Goal: Transaction & Acquisition: Purchase product/service

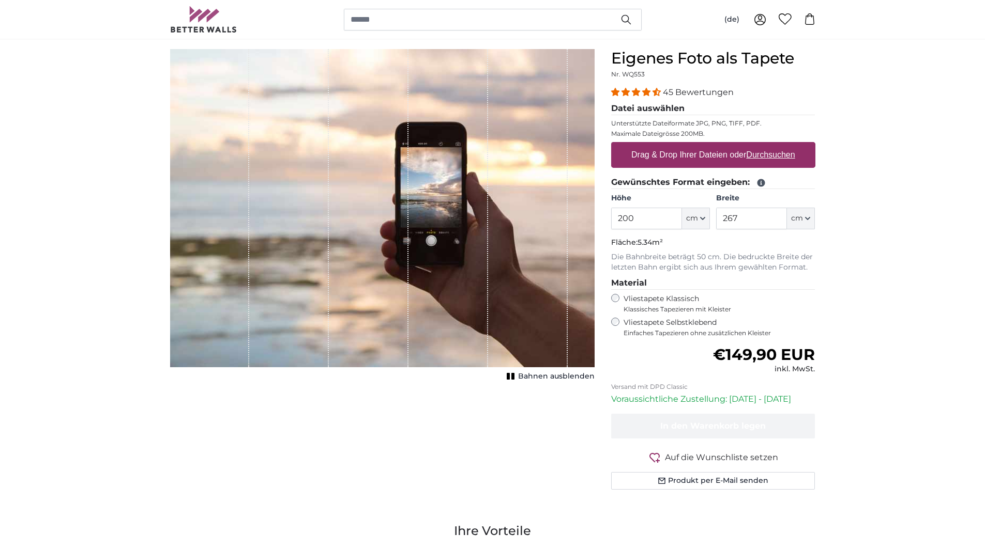
scroll to position [86, 0]
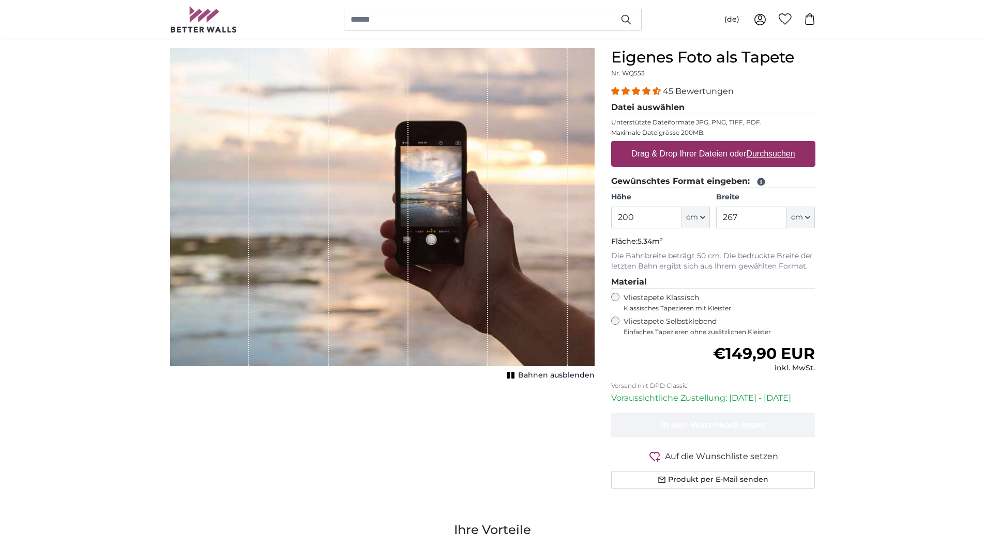
click at [543, 377] on span "Bahnen ausblenden" at bounding box center [556, 376] width 76 height 10
click at [543, 377] on span "Bahnen einblenden" at bounding box center [556, 376] width 76 height 10
click at [543, 377] on span "Bahnen ausblenden" at bounding box center [556, 376] width 76 height 10
click at [543, 376] on span "Bahnen einblenden" at bounding box center [556, 376] width 76 height 10
drag, startPoint x: 435, startPoint y: 266, endPoint x: 419, endPoint y: 264, distance: 16.2
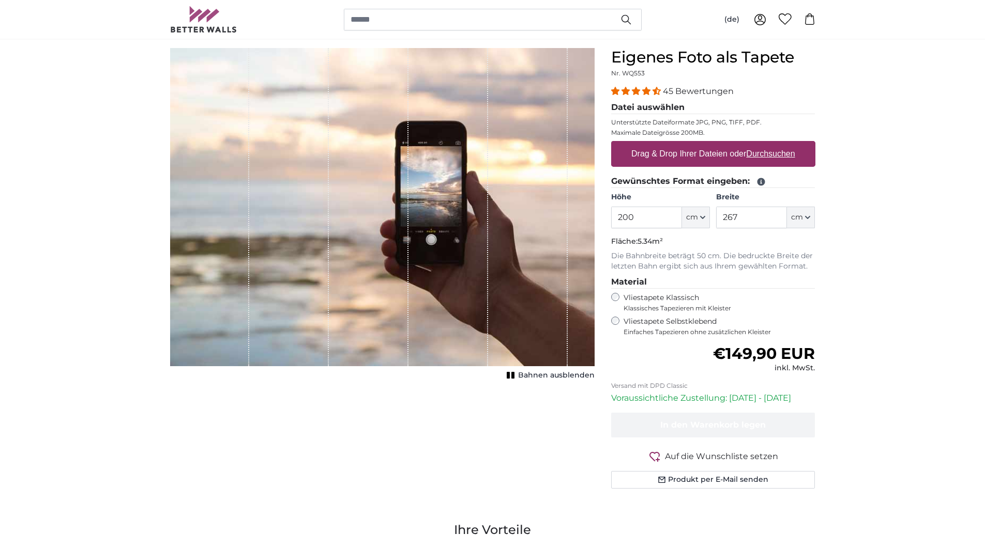
click at [419, 264] on div "1 of 1" at bounding box center [448, 207] width 80 height 318
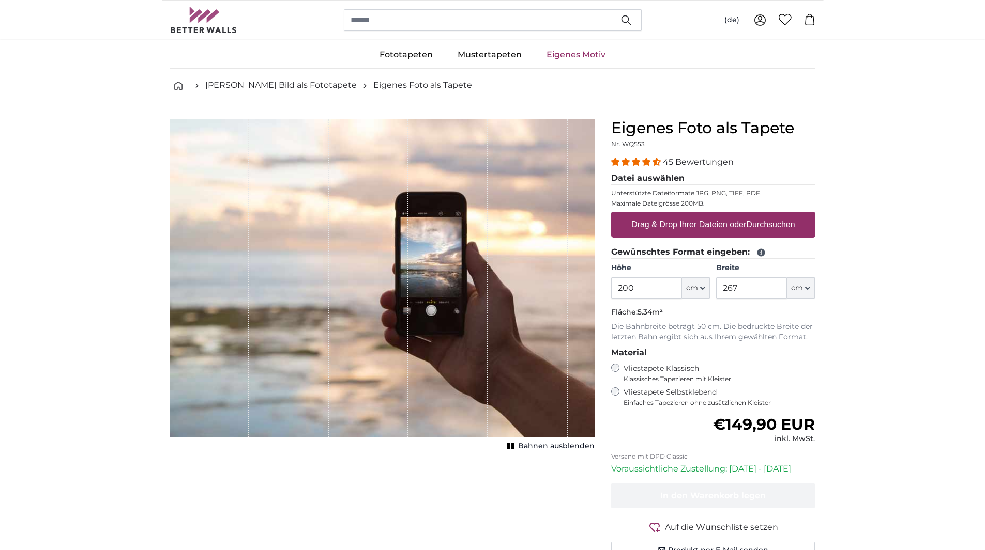
scroll to position [0, 0]
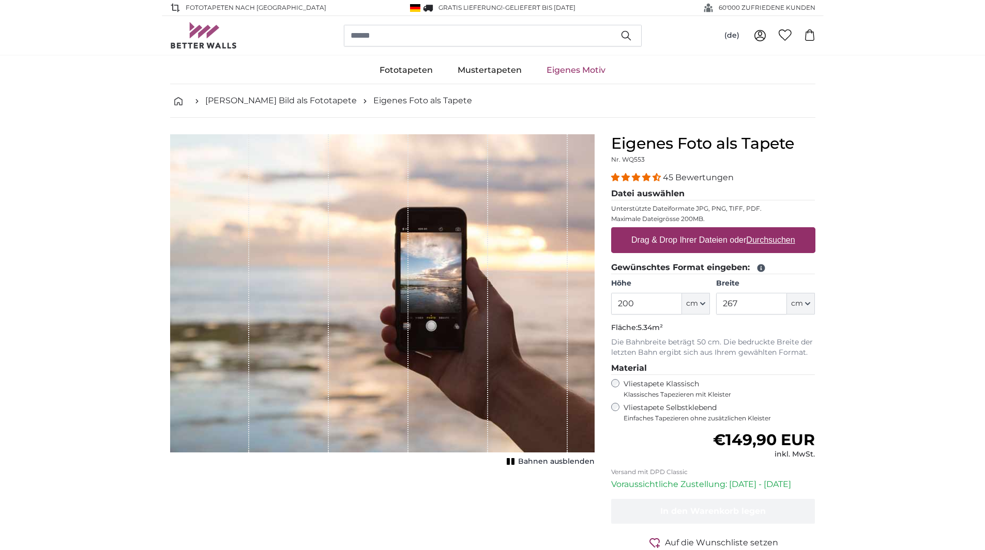
click at [771, 239] on u "Durchsuchen" at bounding box center [770, 240] width 49 height 9
click at [771, 231] on input "Drag & Drop Ihrer Dateien oder Durchsuchen" at bounding box center [713, 228] width 204 height 3
type input "**********"
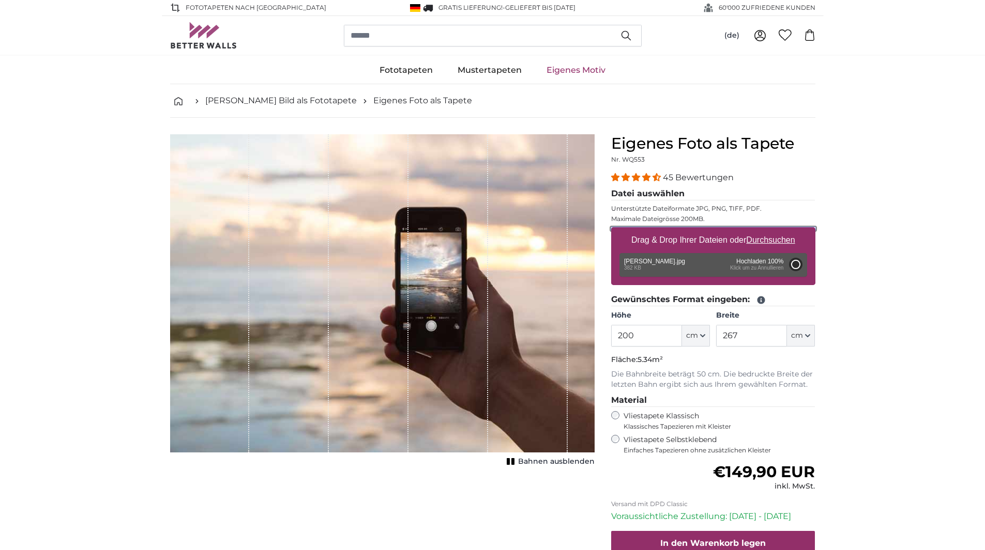
type input "193.5"
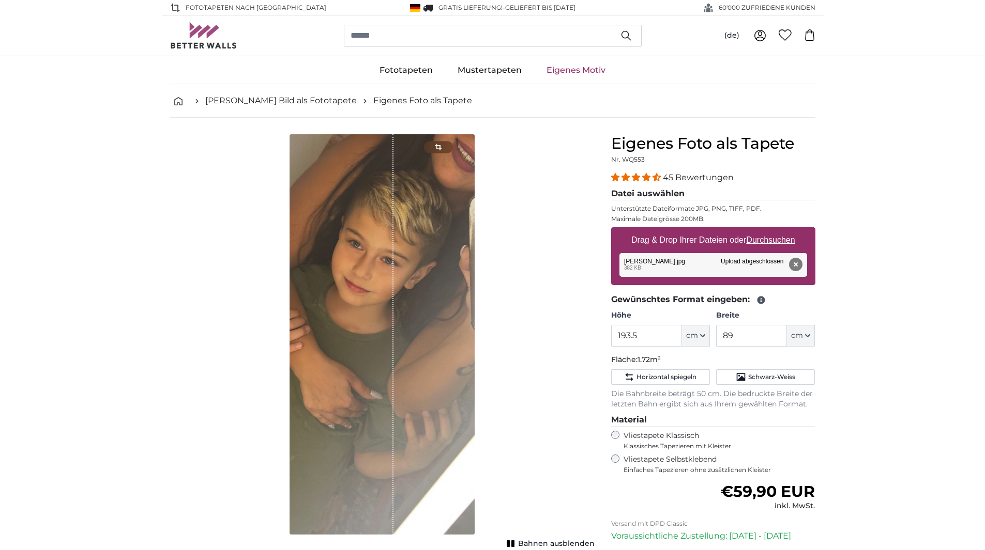
click at [431, 149] on div "1 of 1" at bounding box center [381, 334] width 185 height 401
click at [553, 339] on div "Bahnen ausblenden" at bounding box center [382, 340] width 424 height 413
click at [692, 335] on span "cm" at bounding box center [692, 336] width 12 height 10
click at [669, 331] on input "193.5" at bounding box center [646, 336] width 71 height 22
drag, startPoint x: 766, startPoint y: 337, endPoint x: 634, endPoint y: 339, distance: 132.3
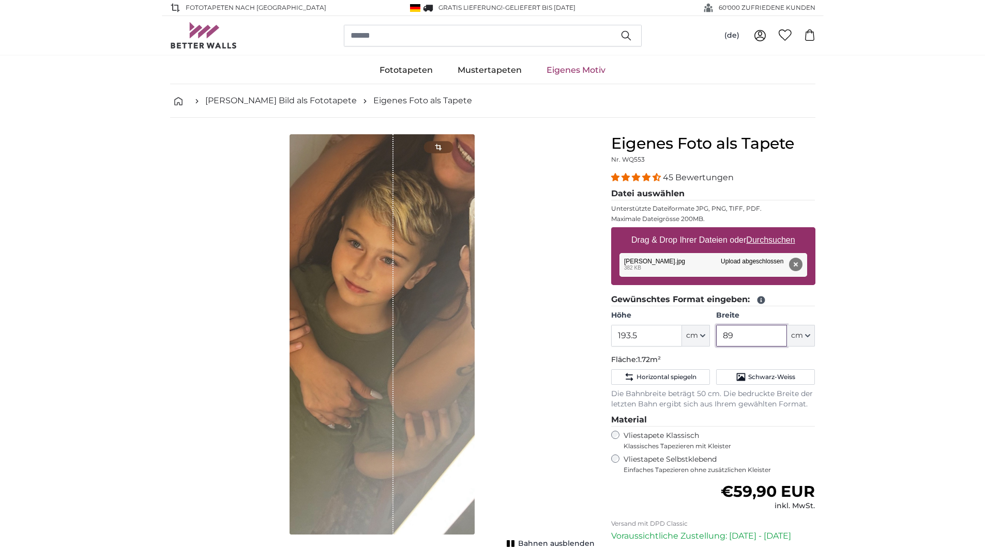
click at [662, 338] on div "Höhe 193.5 ft cm Centimeter (cm) Inches (inch) Feet (ft. in.) Breite 89 ft cm C…" at bounding box center [713, 329] width 204 height 36
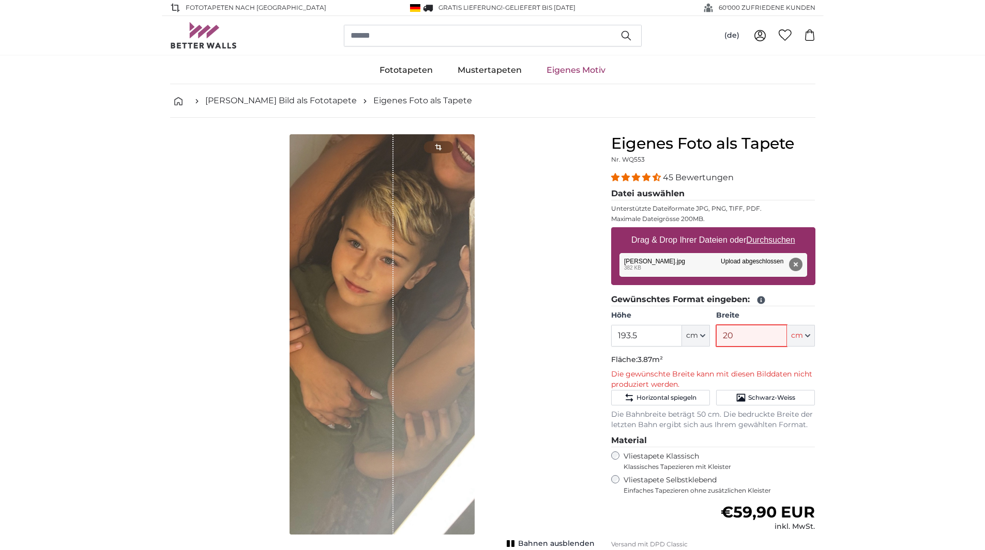
type input "2"
type input "150"
click at [692, 392] on button "Horizontal spiegeln" at bounding box center [660, 398] width 99 height 16
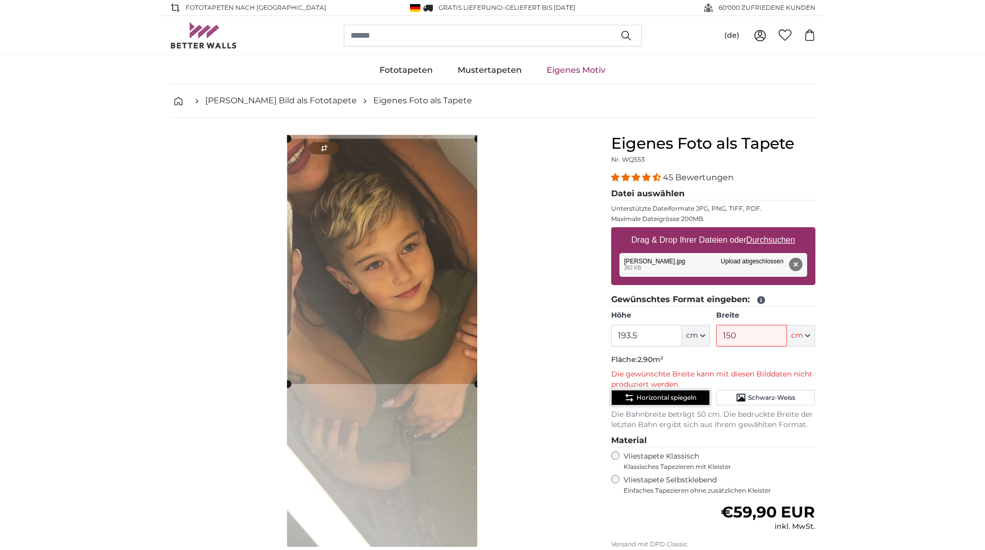
click at [434, 312] on cropper-handle at bounding box center [382, 262] width 190 height 246
click at [799, 394] on button "Schwarz-Weiss" at bounding box center [765, 398] width 99 height 16
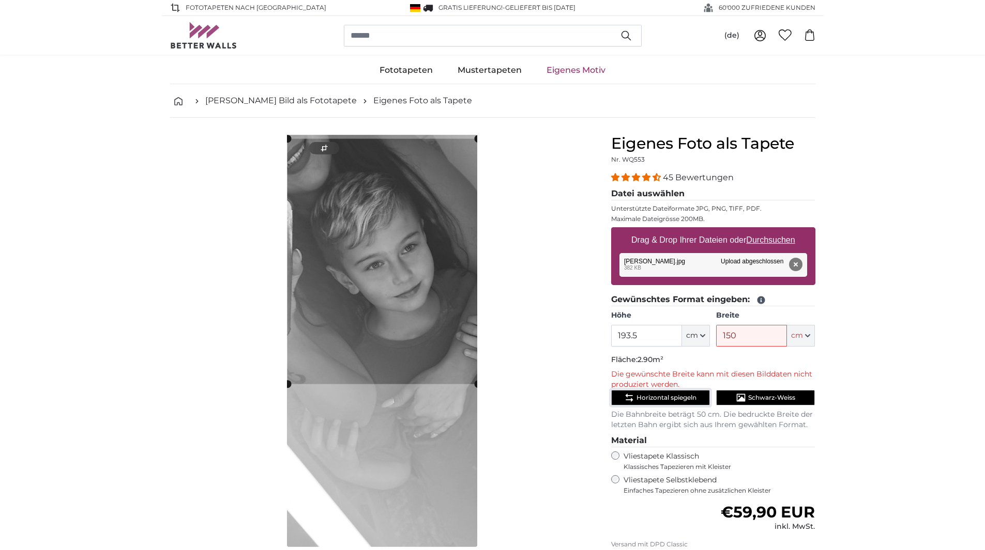
click at [672, 398] on span "Horizontal spiegeln" at bounding box center [666, 398] width 60 height 8
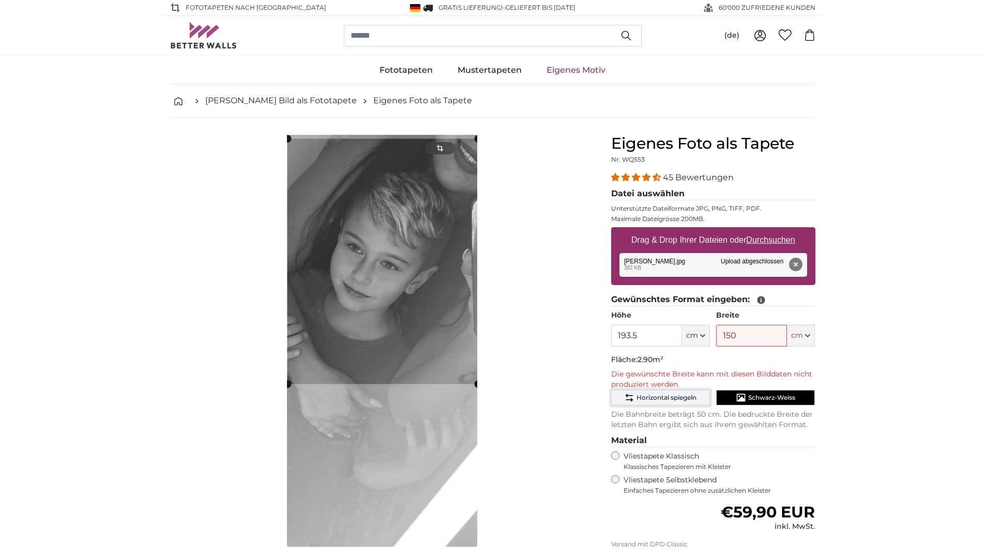
click at [691, 393] on button "Horizontal spiegeln" at bounding box center [660, 398] width 99 height 16
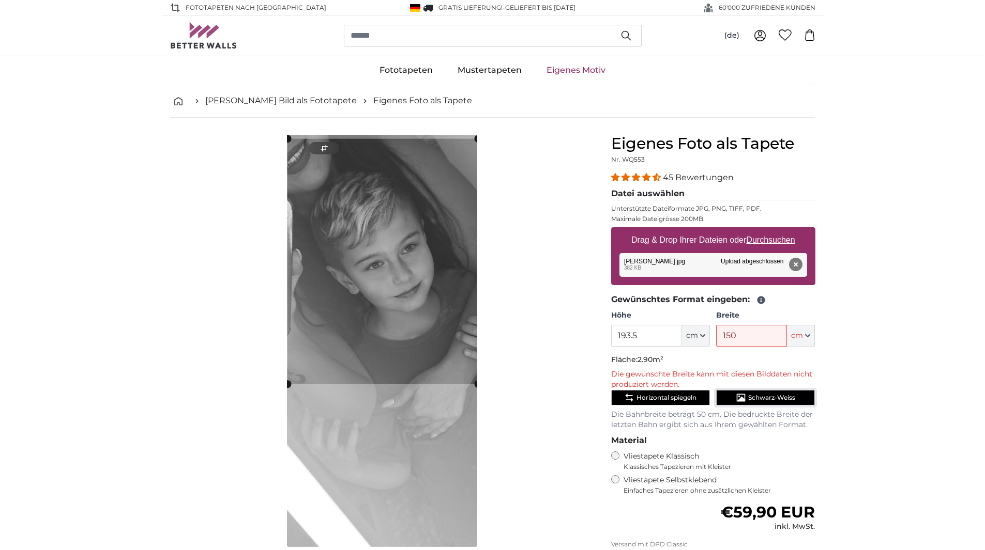
click at [788, 395] on span "Schwarz-Weiss" at bounding box center [771, 398] width 47 height 8
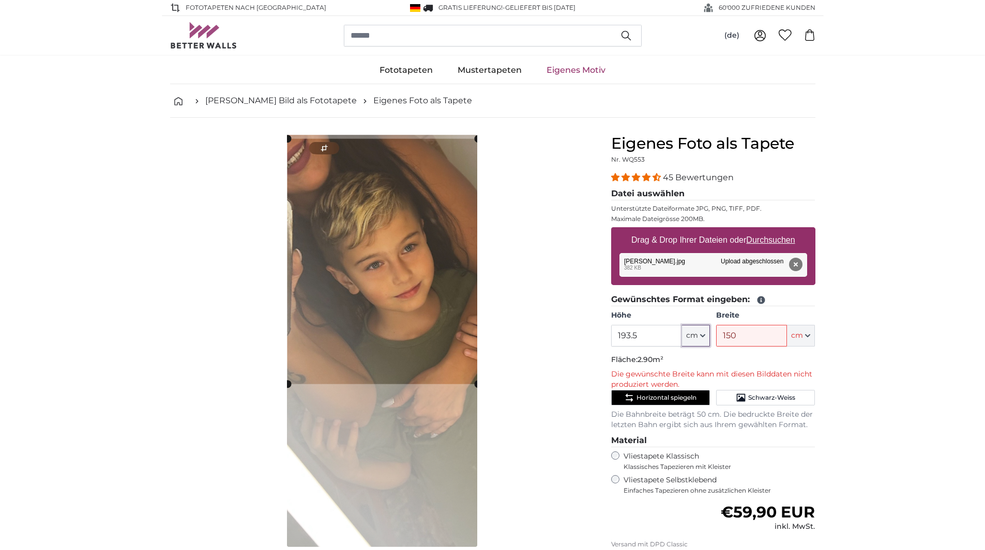
click at [698, 328] on button "cm" at bounding box center [696, 336] width 28 height 22
click at [653, 336] on input "193.5" at bounding box center [646, 336] width 71 height 22
drag, startPoint x: 653, startPoint y: 336, endPoint x: 522, endPoint y: 333, distance: 131.3
click at [530, 333] on product-detail "Abbrechen Bild zuschneiden Bahnen ausblenden Eigenes Foto als Tapete Nr. WQ553 …" at bounding box center [493, 395] width 662 height 555
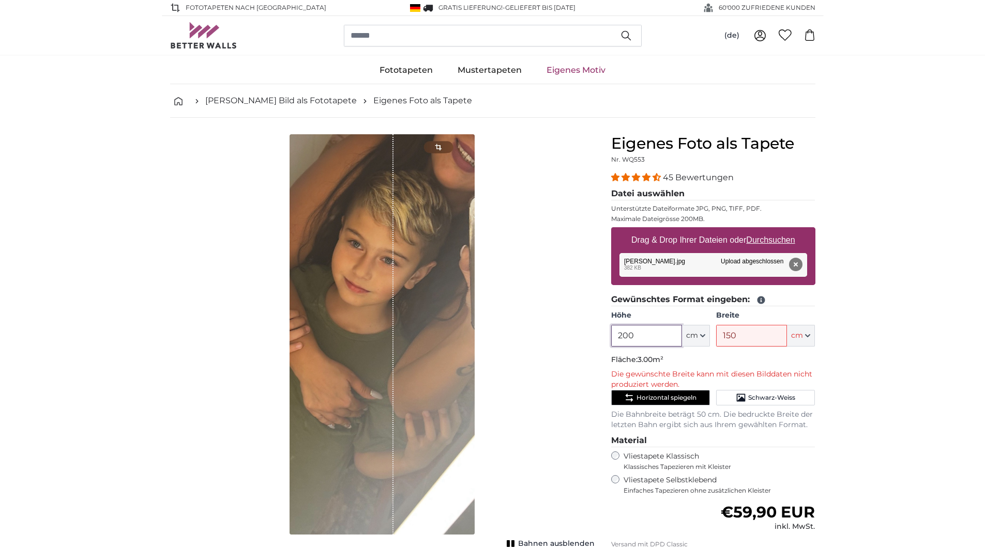
type input "200"
click at [764, 335] on input "150" at bounding box center [751, 336] width 71 height 22
type input "1"
type input "2"
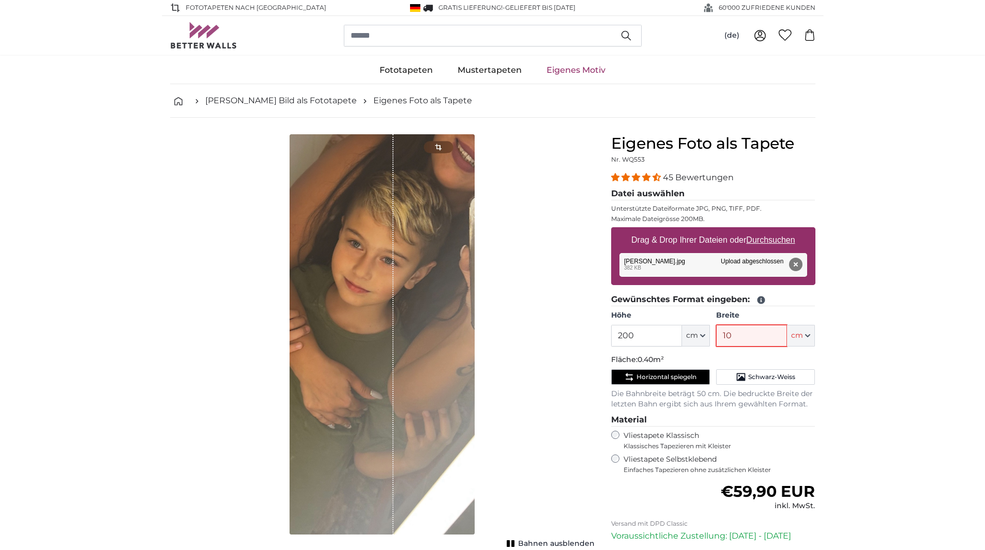
type input "100"
